Goal: Information Seeking & Learning: Learn about a topic

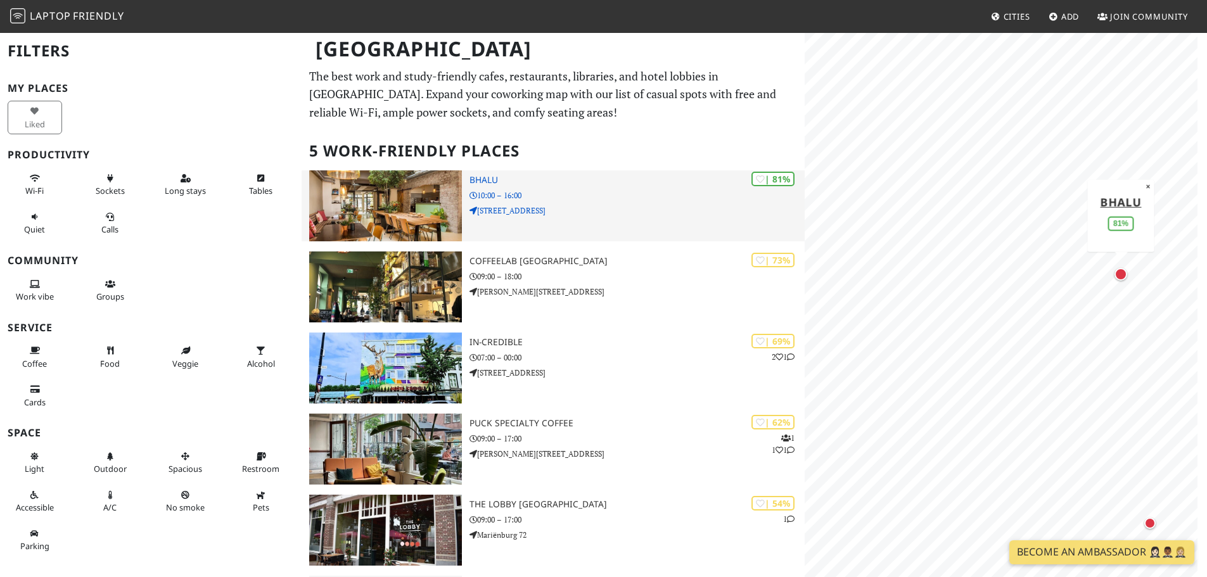
click at [499, 175] on h3 "Bhalu" at bounding box center [636, 180] width 335 height 11
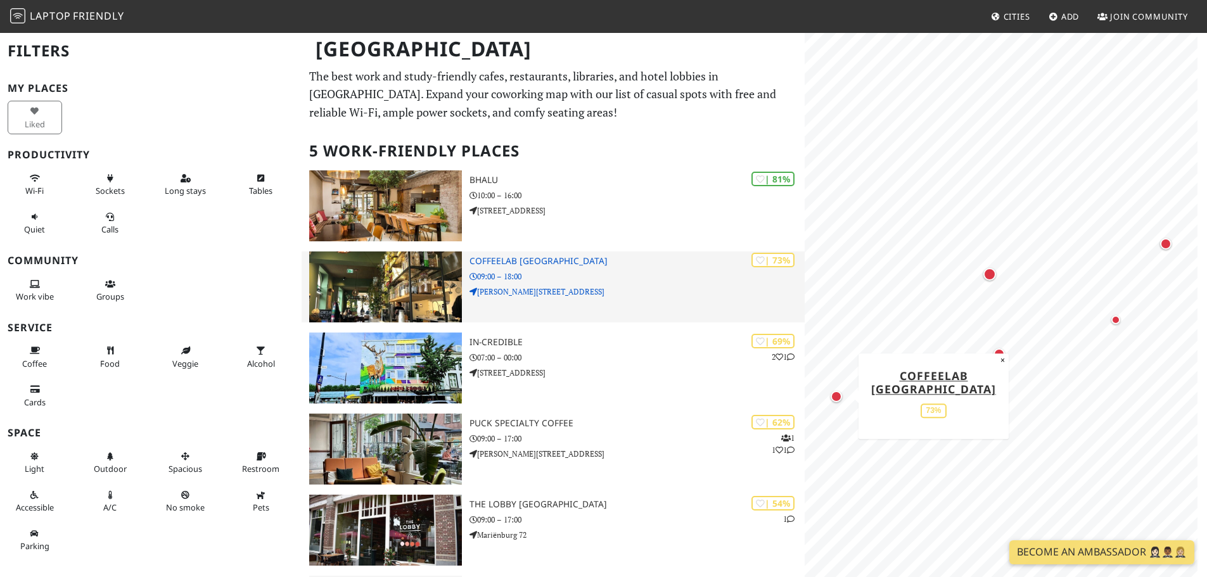
click at [530, 262] on h3 "COFFEELAB Nijmegen" at bounding box center [636, 261] width 335 height 11
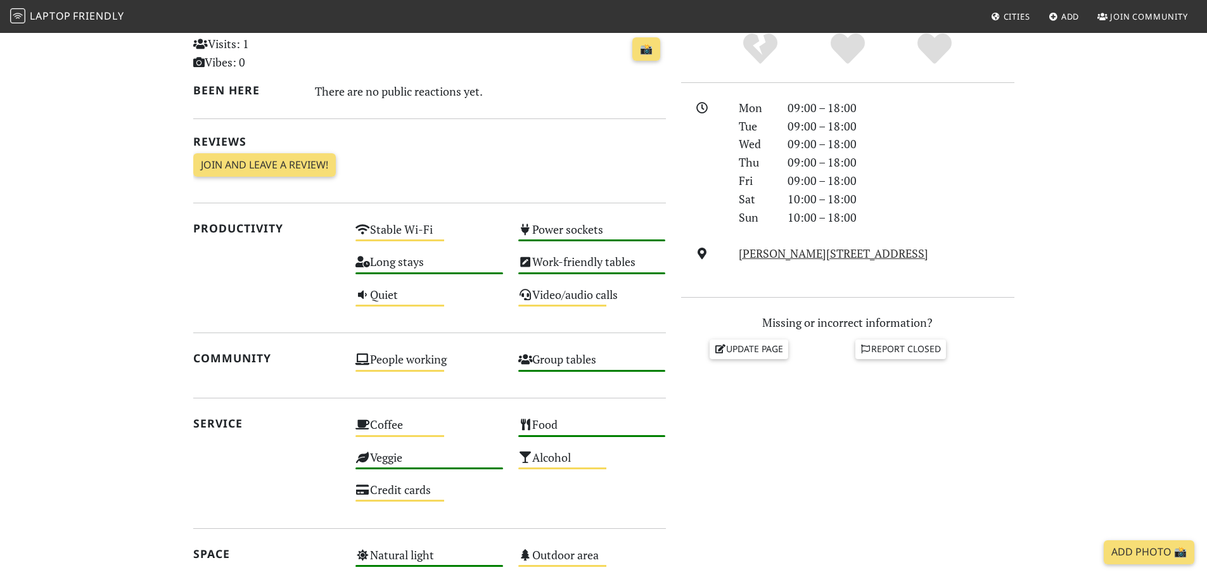
scroll to position [127, 0]
